Goal: Check status: Check status

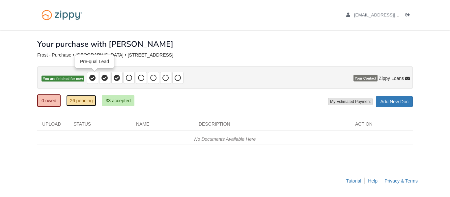
click at [86, 101] on link "26 pending" at bounding box center [81, 100] width 30 height 11
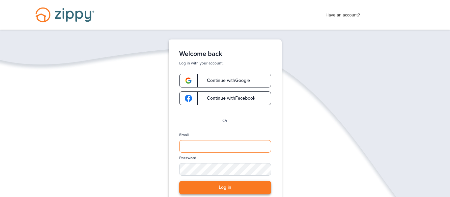
type input "**********"
click at [232, 188] on button "Log in" at bounding box center [225, 188] width 92 height 14
